Goal: Task Accomplishment & Management: Complete application form

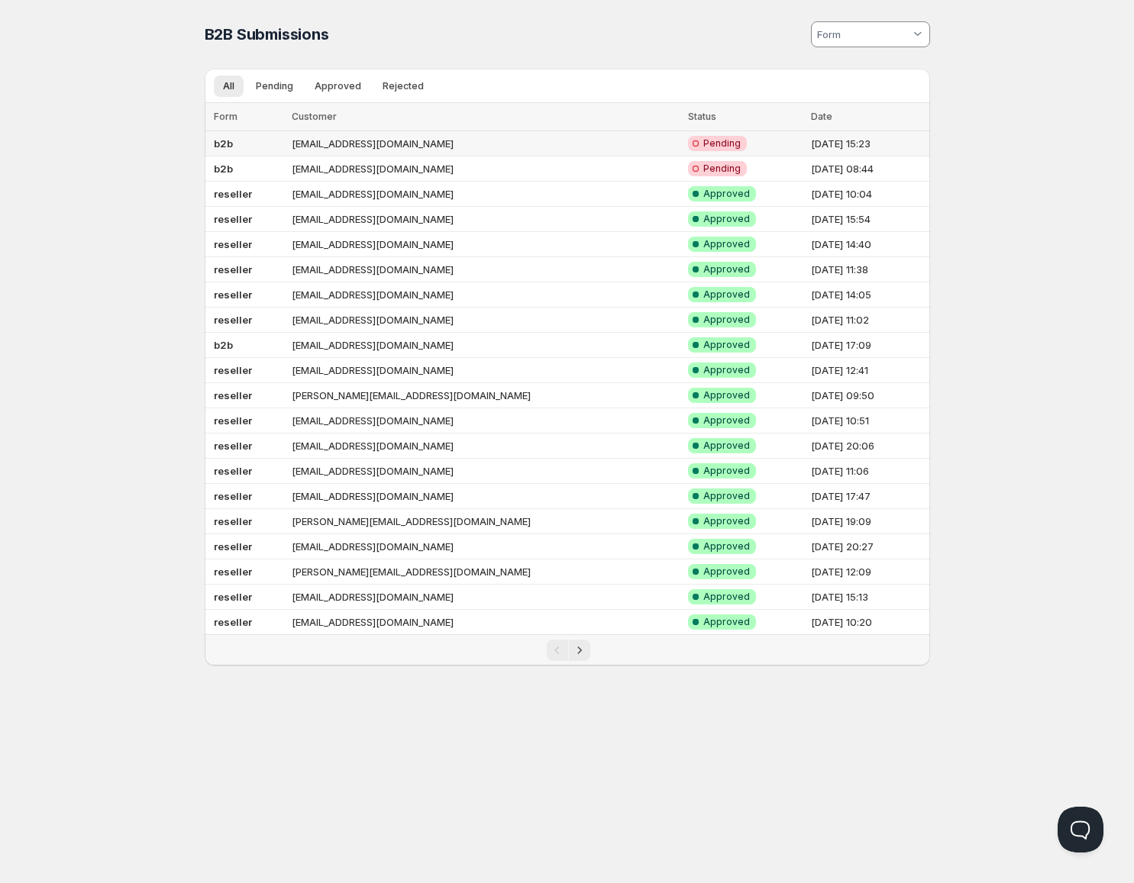
click at [429, 144] on td "[EMAIL_ADDRESS][DOMAIN_NAME]" at bounding box center [485, 143] width 396 height 25
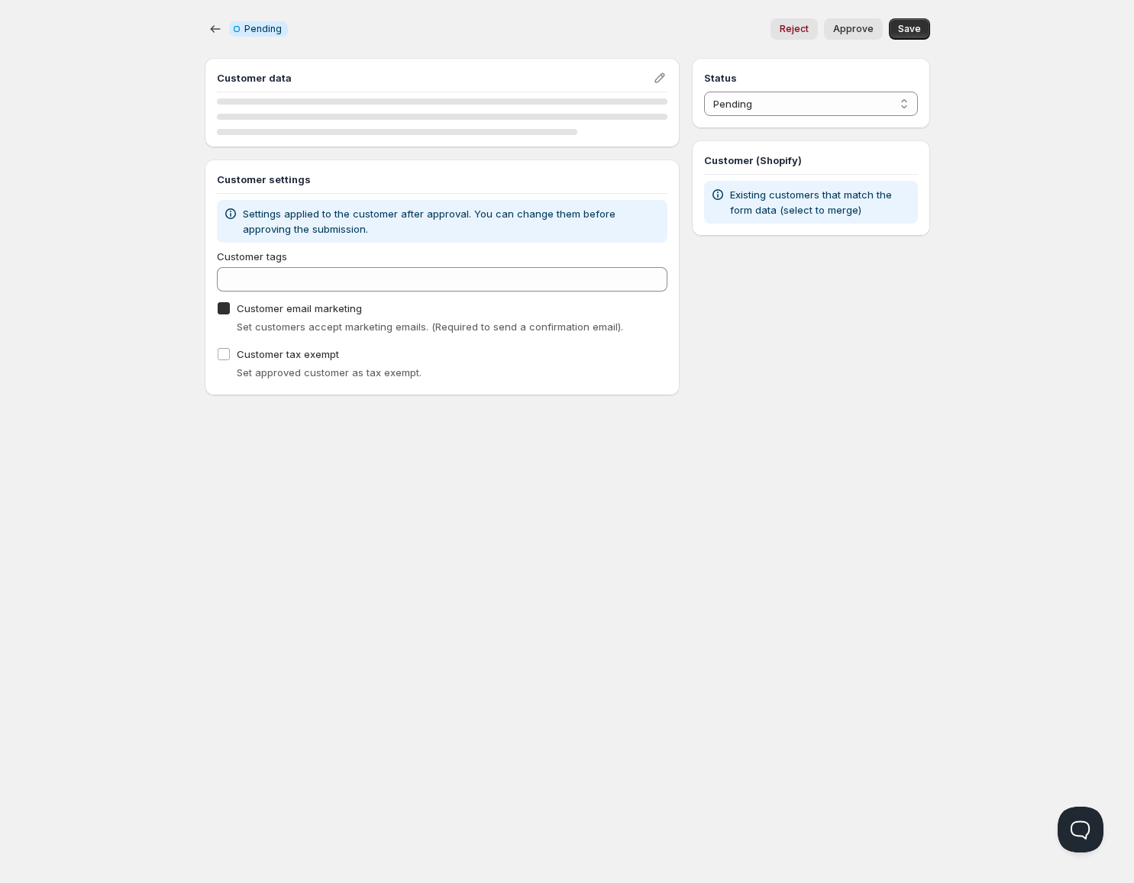
checkbox input "true"
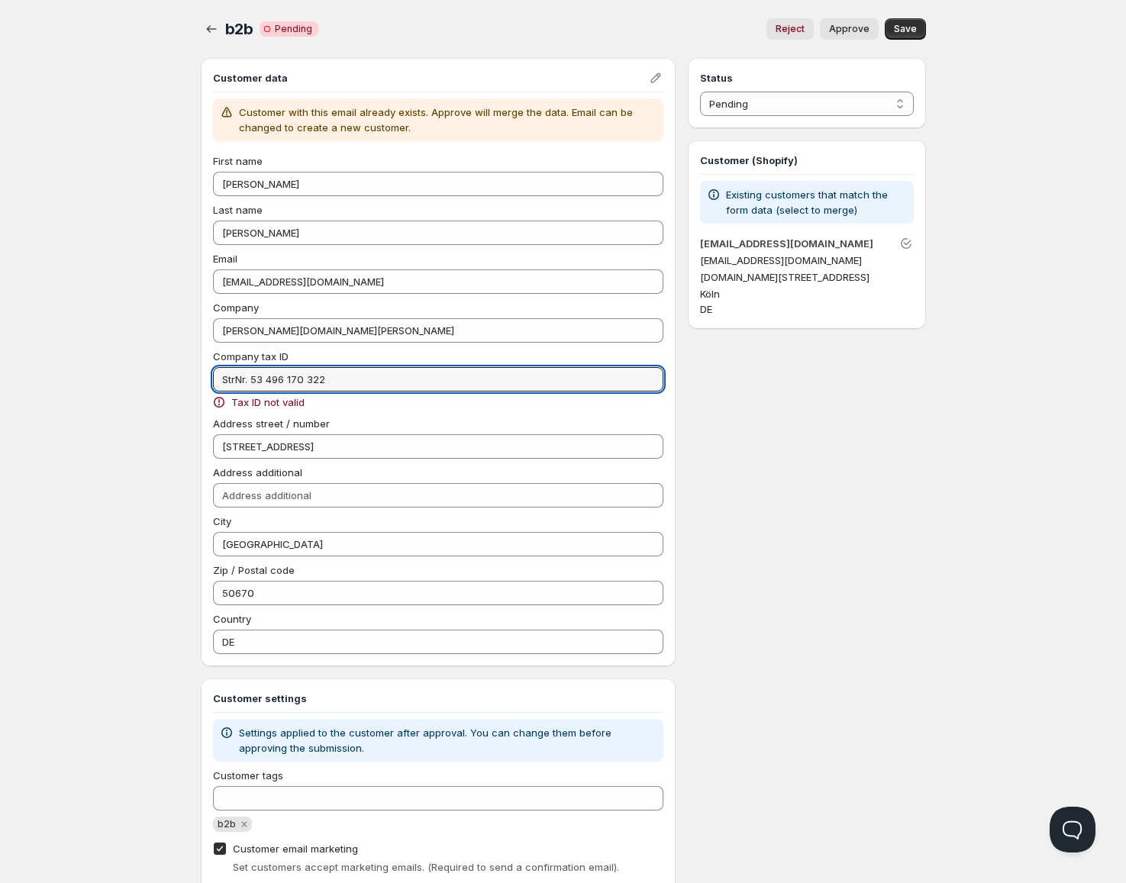
drag, startPoint x: 250, startPoint y: 379, endPoint x: 182, endPoint y: 379, distance: 68.0
click at [182, 379] on div "b2b. This page is ready b2b Critical Incomplete Pending Reject Approve More act…" at bounding box center [563, 596] width 762 height 1192
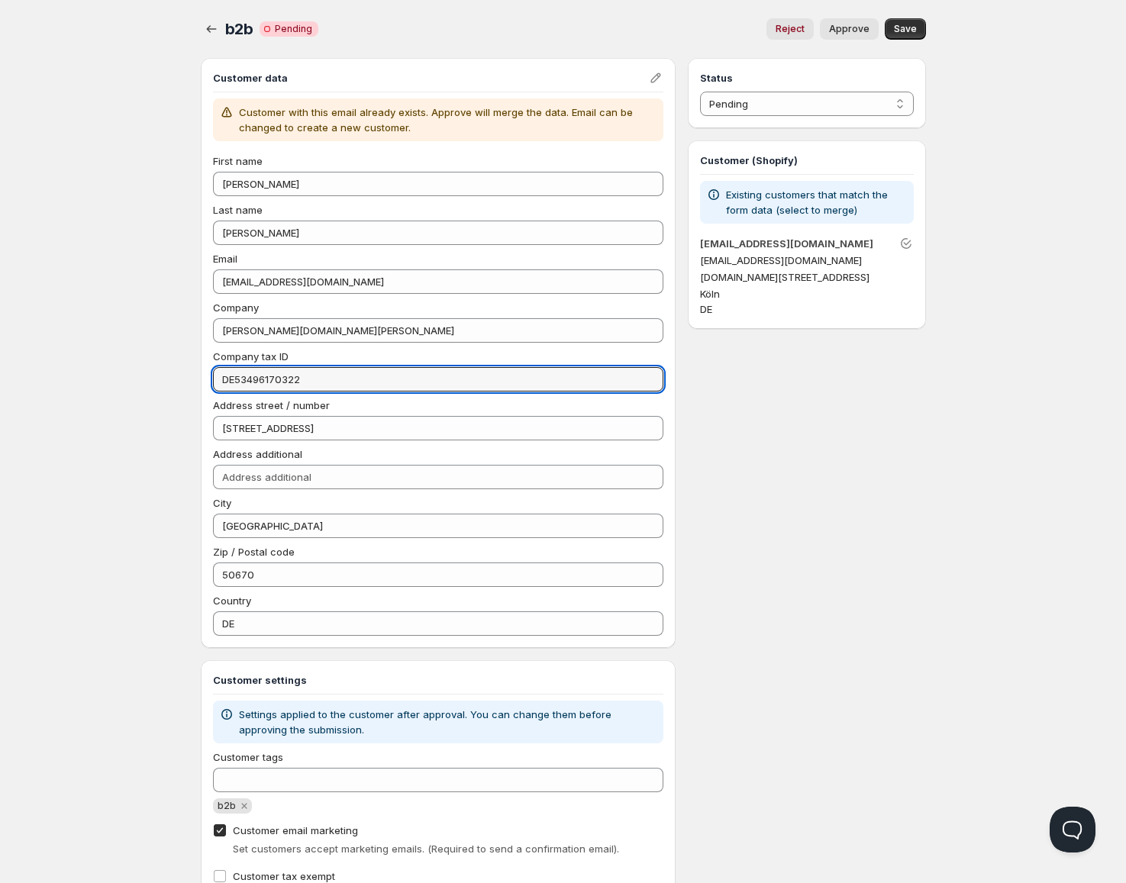
type input "DE53496170322"
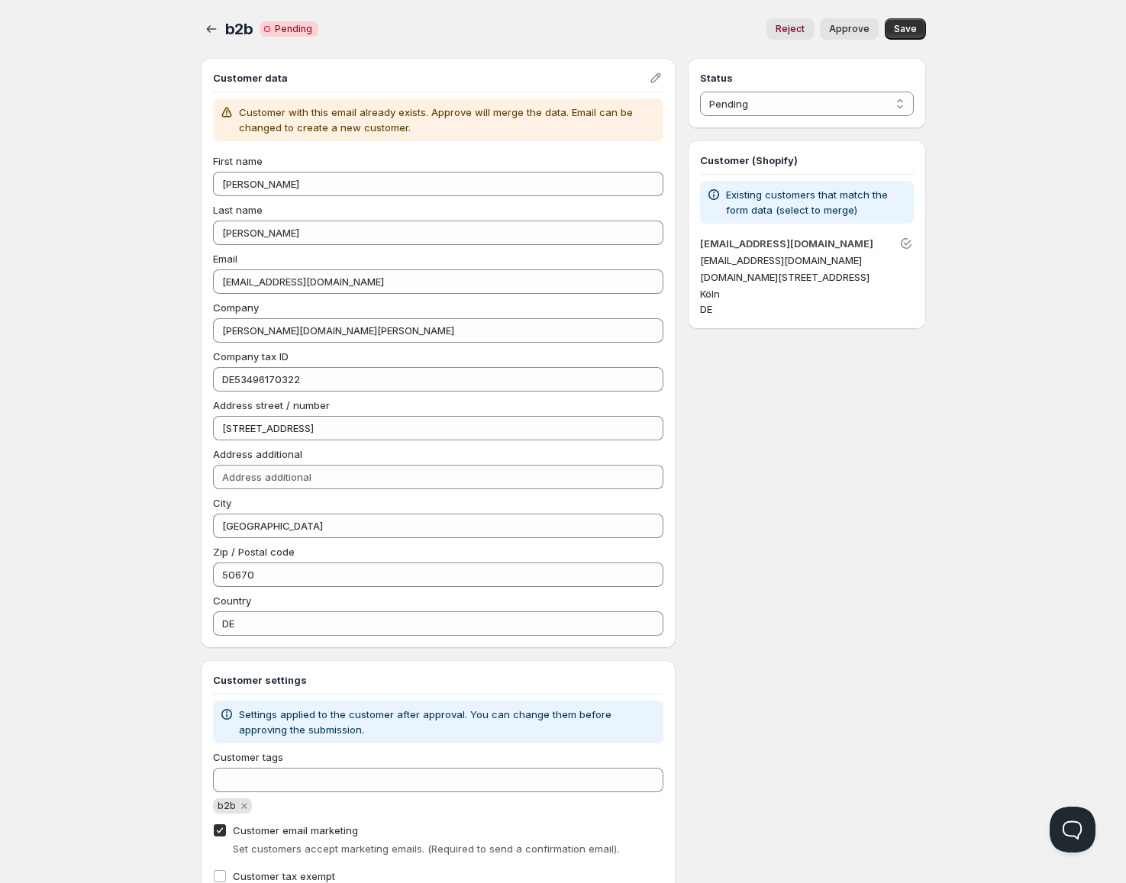
click at [851, 32] on span "Approve" at bounding box center [849, 29] width 40 height 12
select select "0"
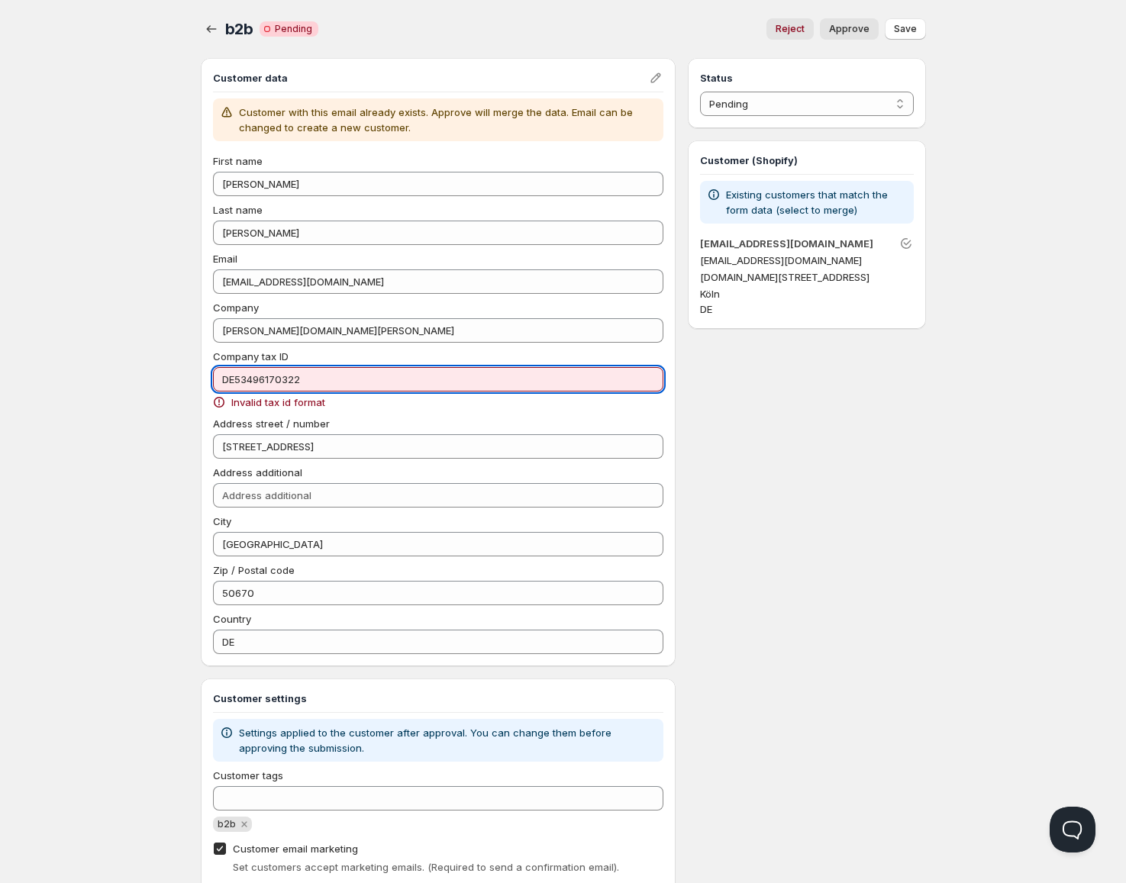
click at [305, 383] on input "DE53496170322" at bounding box center [438, 379] width 451 height 24
click at [240, 382] on input "DE53496170322" at bounding box center [438, 379] width 451 height 24
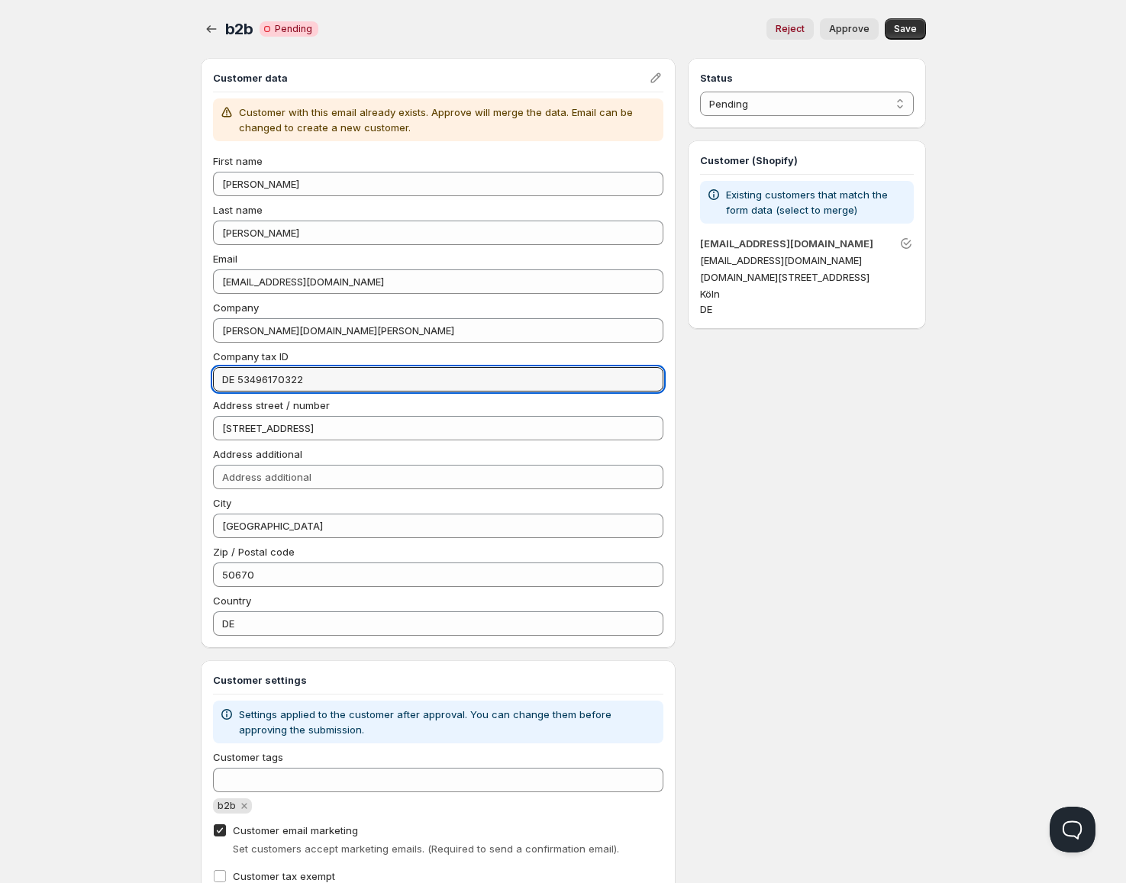
type input "DE 53496170322"
click at [854, 16] on div "b2b. This page is ready b2b Critical Incomplete Pending Reject Approve More act…" at bounding box center [563, 29] width 725 height 58
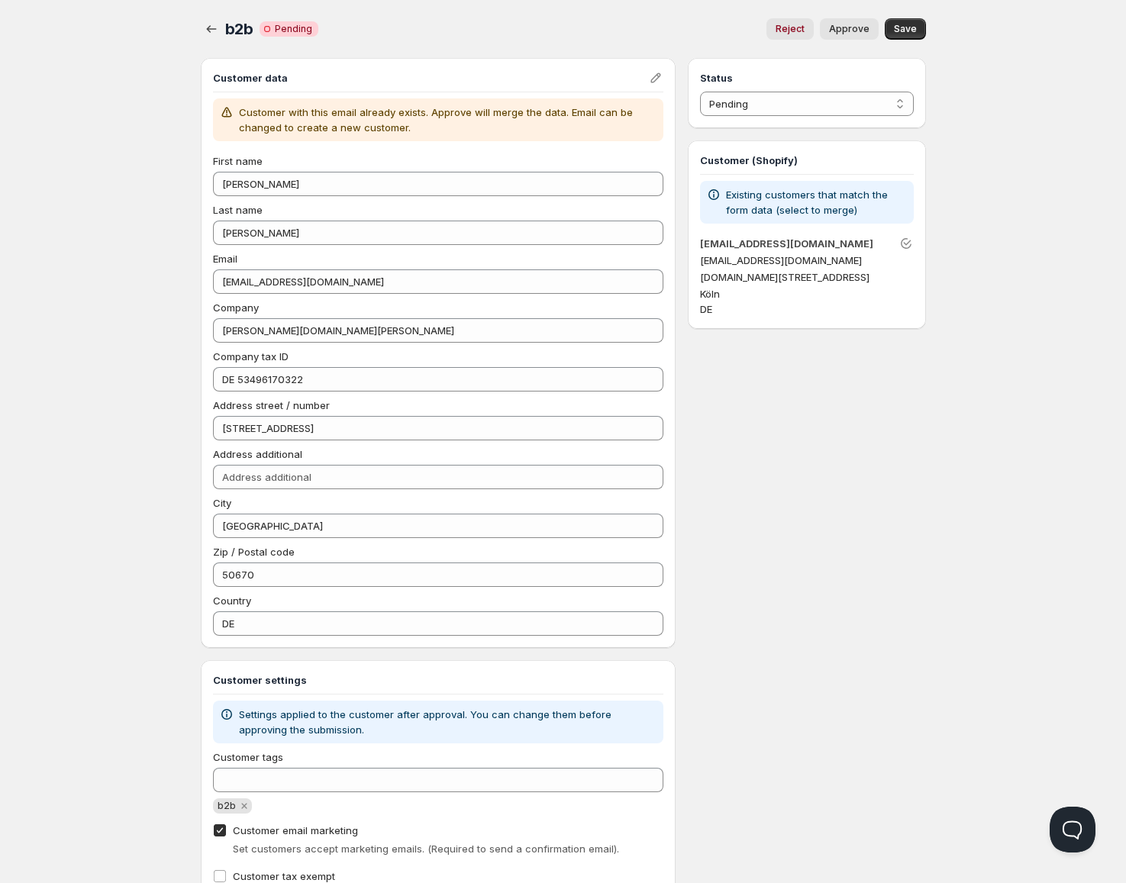
click at [849, 35] on button "Approve" at bounding box center [849, 28] width 59 height 21
select select "0"
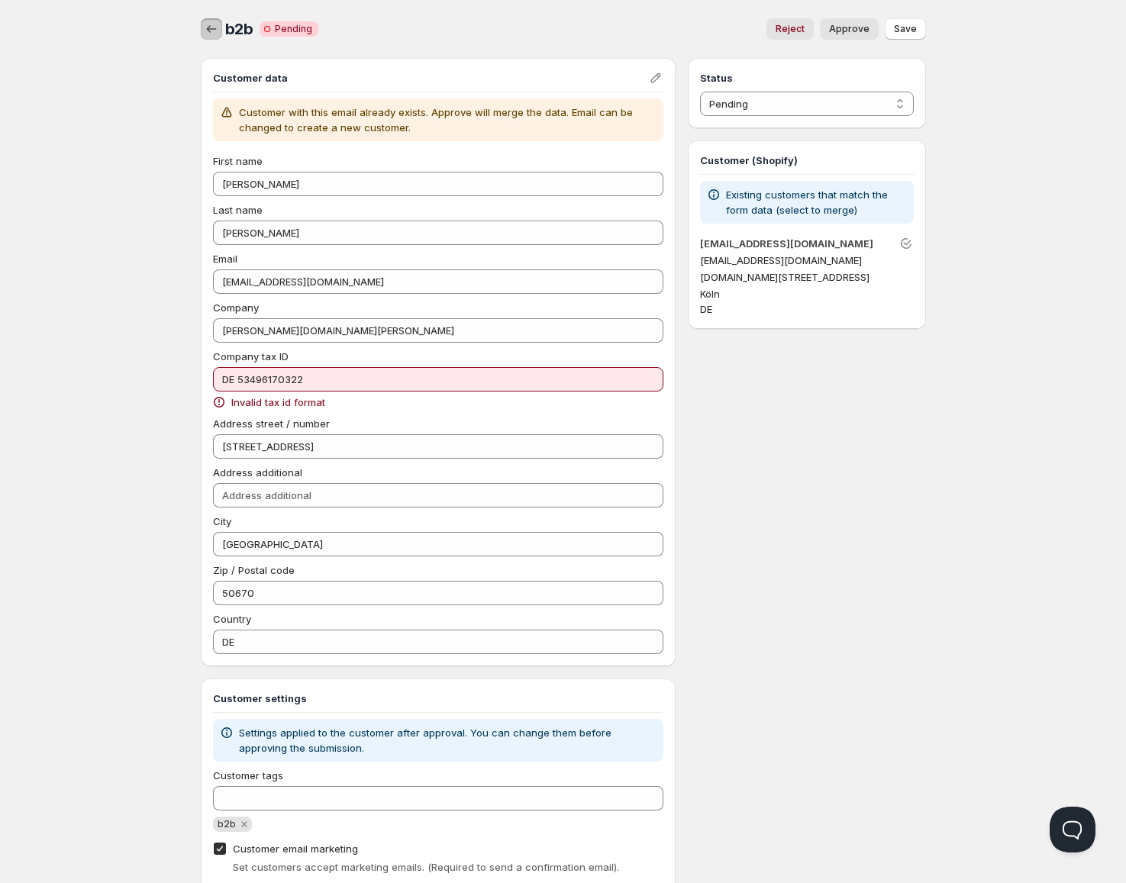
click at [221, 24] on button "button" at bounding box center [211, 28] width 21 height 21
